Goal: Task Accomplishment & Management: Use online tool/utility

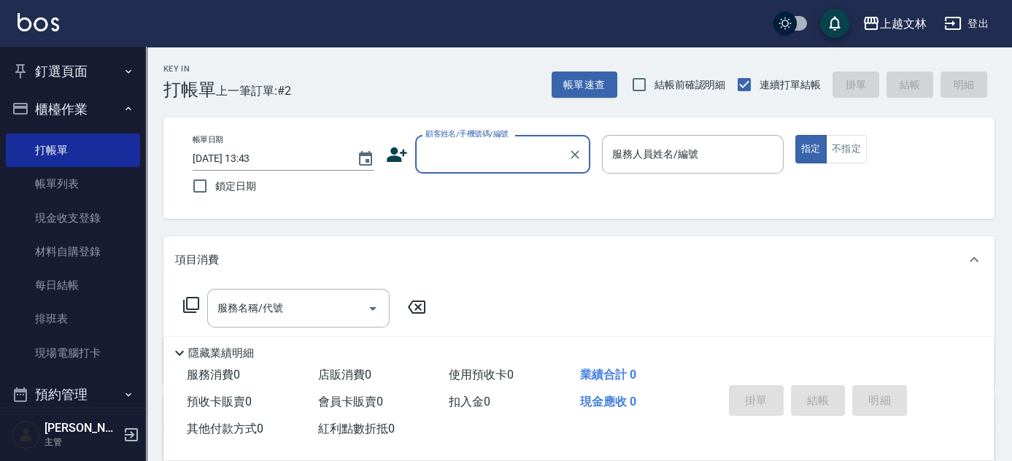
click at [469, 131] on label "顧客姓名/手機號碼/編號" at bounding box center [466, 133] width 83 height 11
click at [469, 142] on input "顧客姓名/手機號碼/編號" at bounding box center [492, 155] width 140 height 26
click at [479, 154] on input "顧客姓名/手機號碼/編號" at bounding box center [492, 155] width 140 height 26
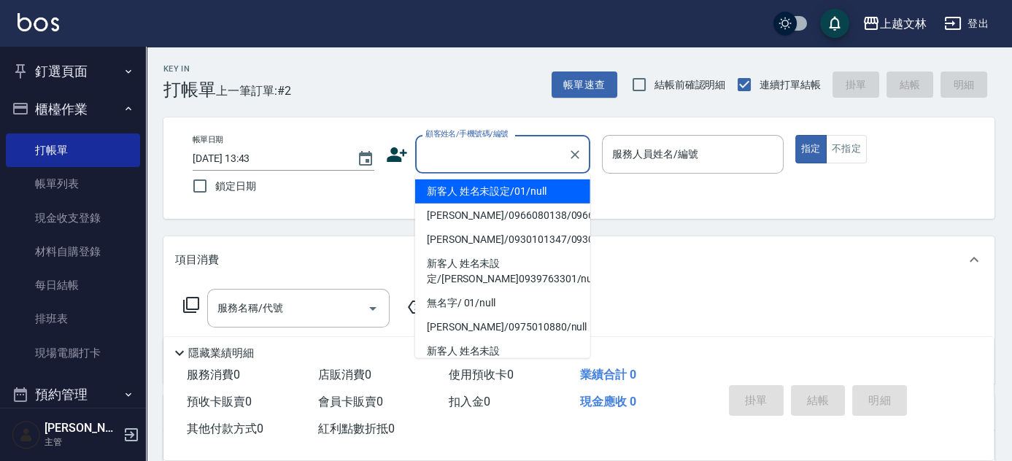
click at [479, 178] on ul "新客人 姓名未設定/01/null [PERSON_NAME]/0966080138/0966080138 [PERSON_NAME]/0930101347/…" at bounding box center [502, 266] width 175 height 185
click at [497, 193] on li "新客人 姓名未設定/01/null" at bounding box center [502, 192] width 175 height 24
type input "新客人 姓名未設定/01/null"
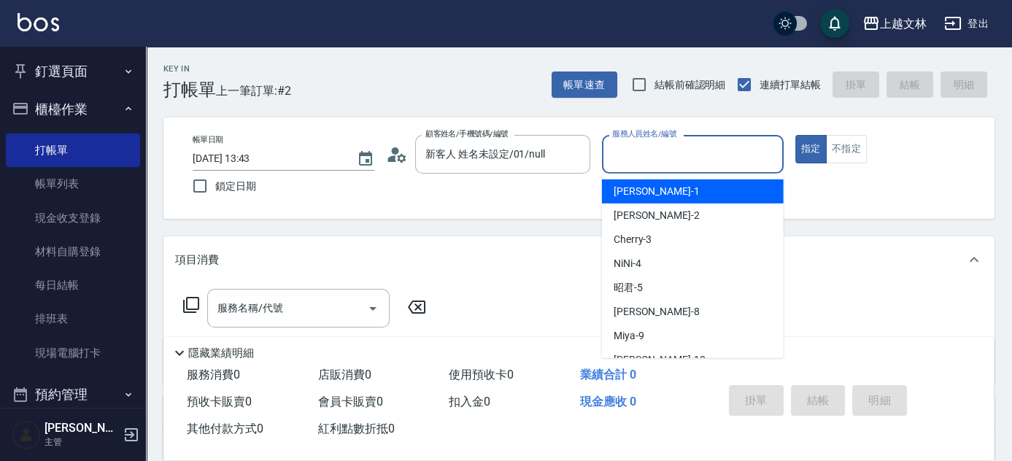
click at [628, 157] on input "服務人員姓名/編號" at bounding box center [693, 155] width 169 height 26
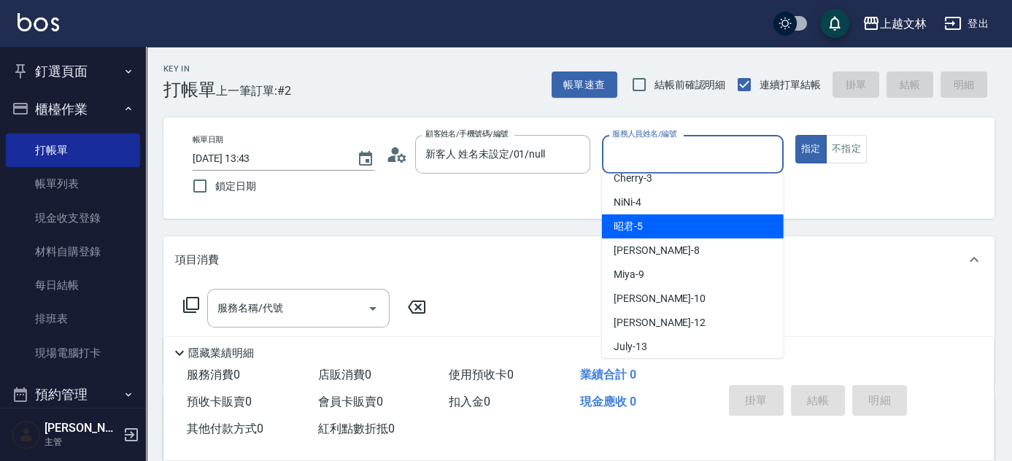
scroll to position [88, 0]
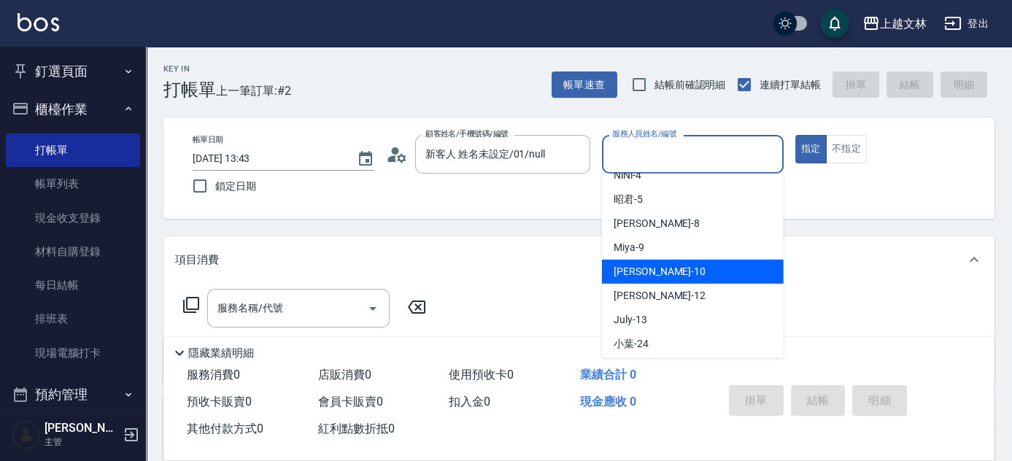
click at [626, 276] on span "[PERSON_NAME] -10" at bounding box center [660, 271] width 92 height 15
type input "[PERSON_NAME]-10"
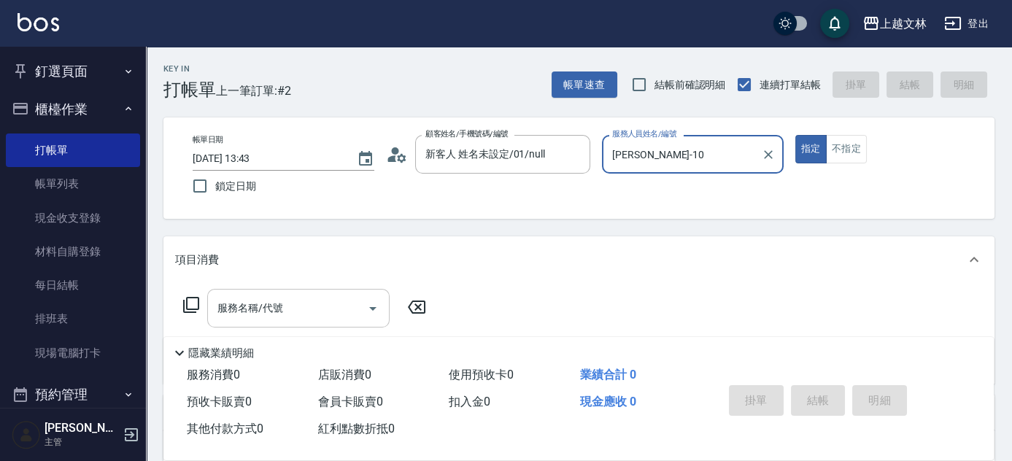
click at [296, 302] on input "服務名稱/代號" at bounding box center [287, 309] width 147 height 26
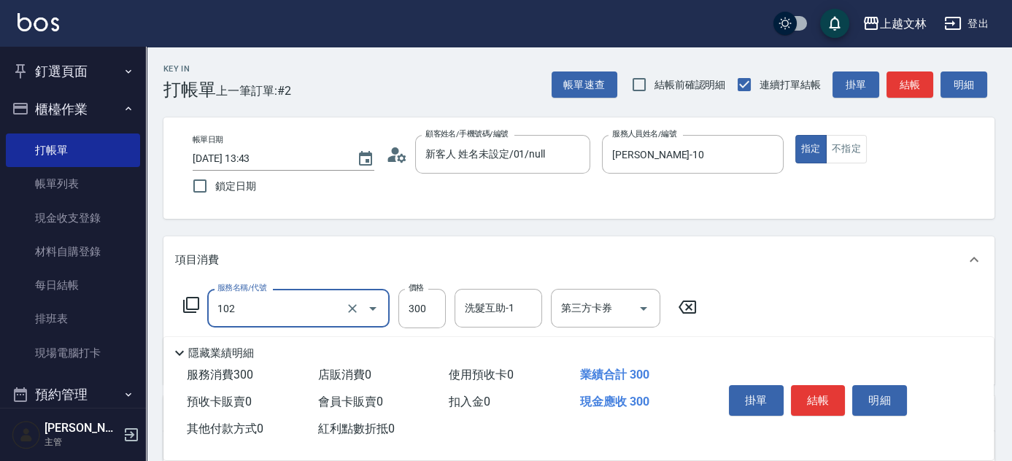
type input "精油洗髮(102)"
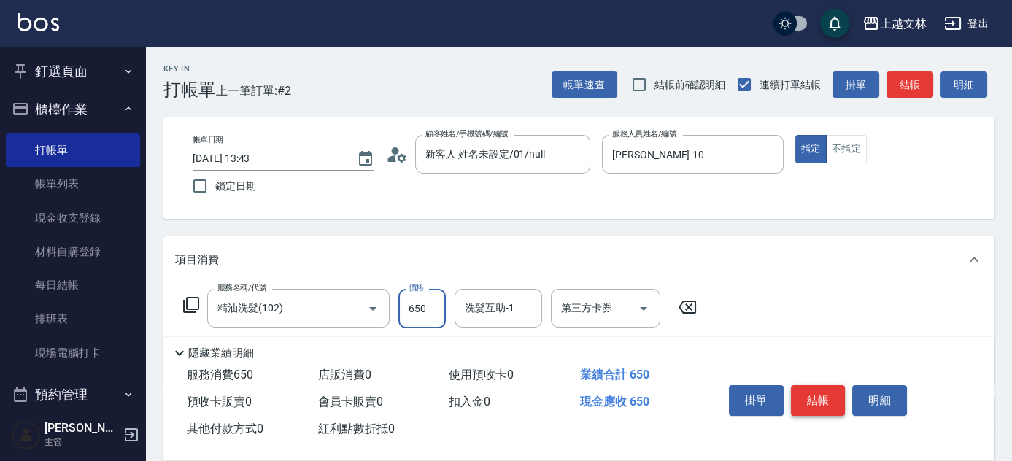
type input "650"
click at [809, 394] on button "結帳" at bounding box center [818, 400] width 55 height 31
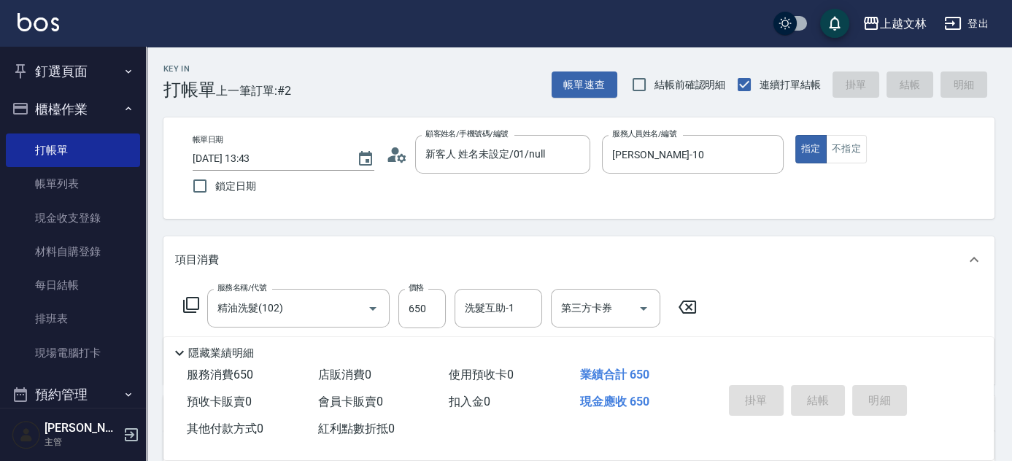
type input "[DATE] 14:44"
